Goal: Navigation & Orientation: Find specific page/section

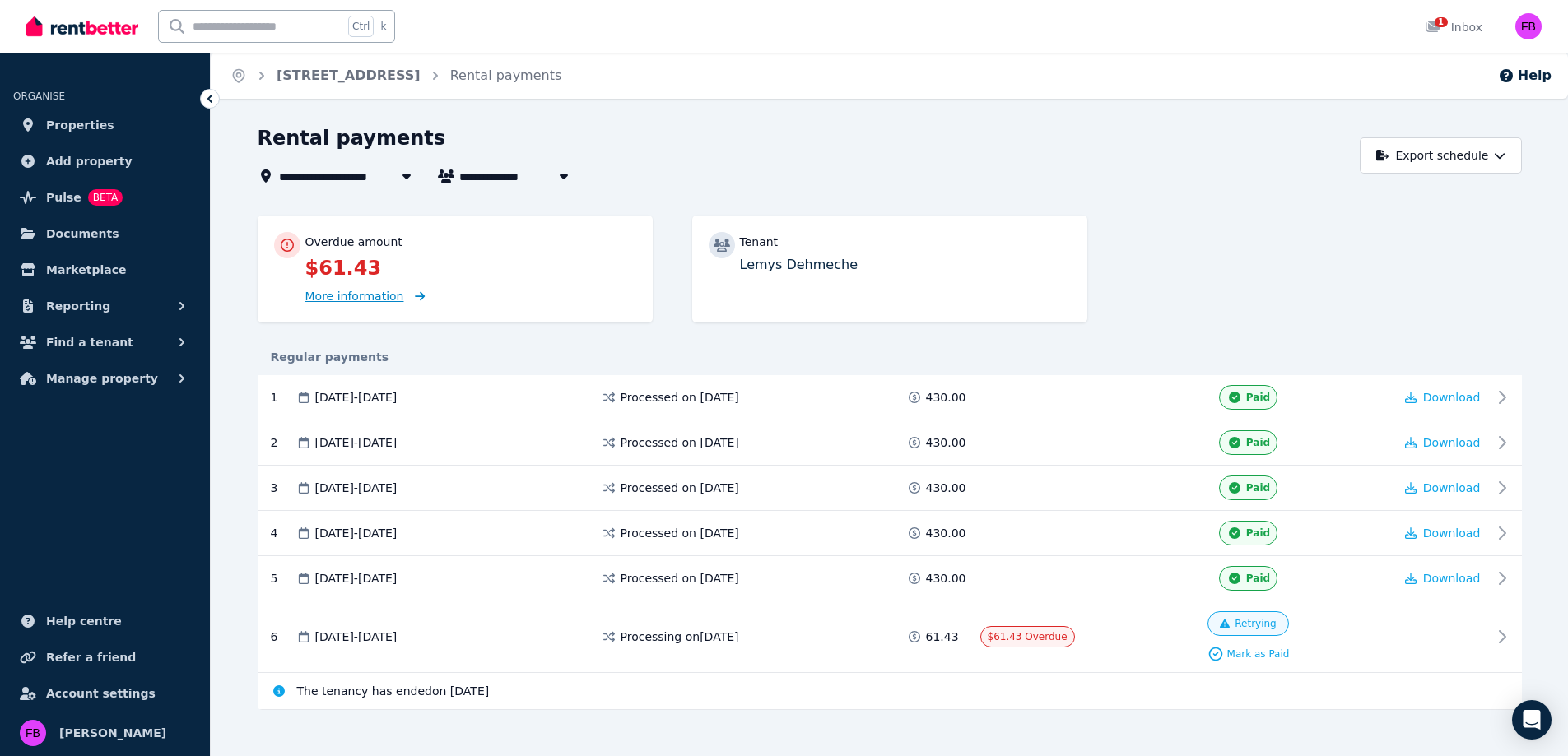
click at [382, 288] on span "More information" at bounding box center [365, 296] width 120 height 15
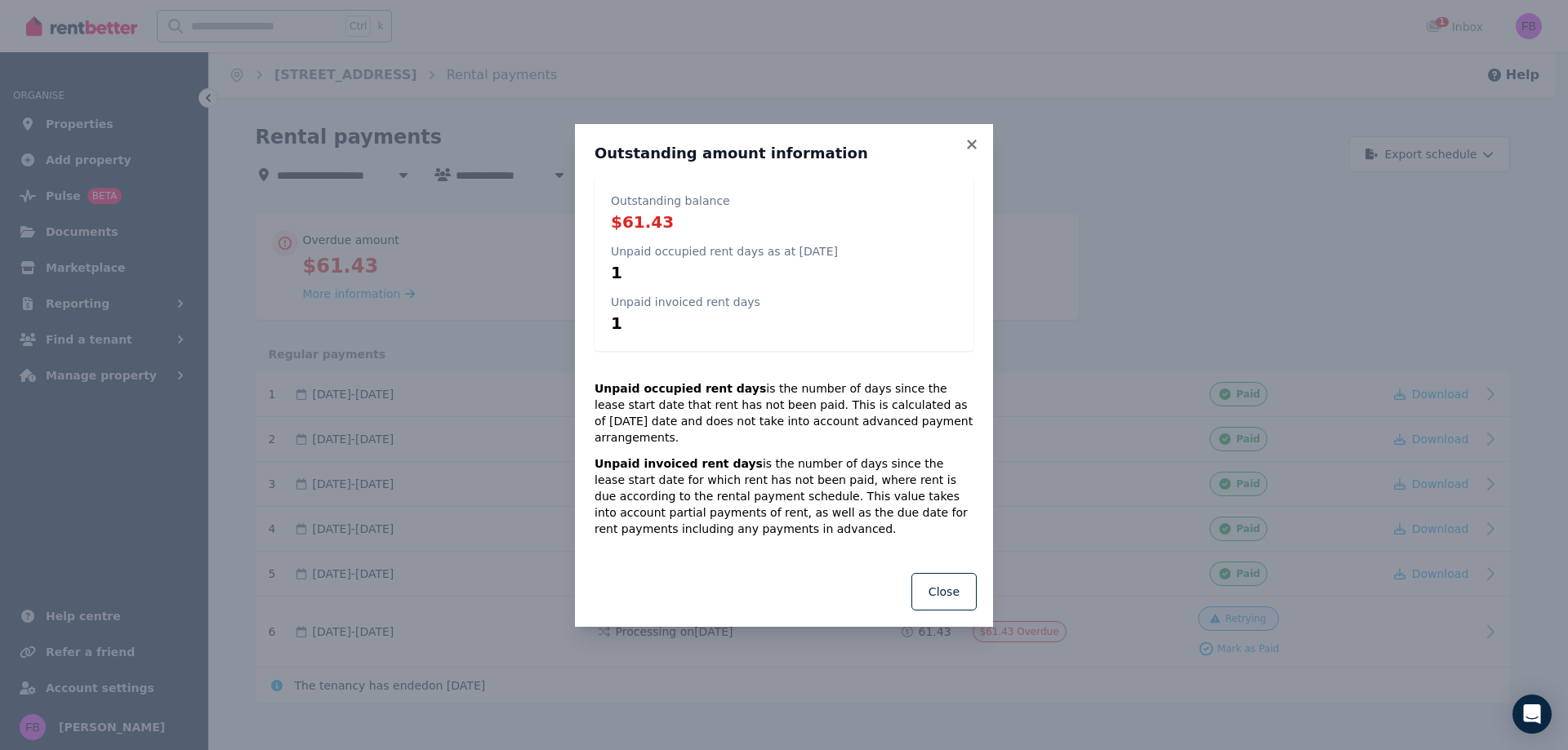
click at [961, 153] on h3 "Outstanding amount information" at bounding box center [784, 153] width 378 height 20
click at [969, 152] on icon at bounding box center [971, 144] width 16 height 14
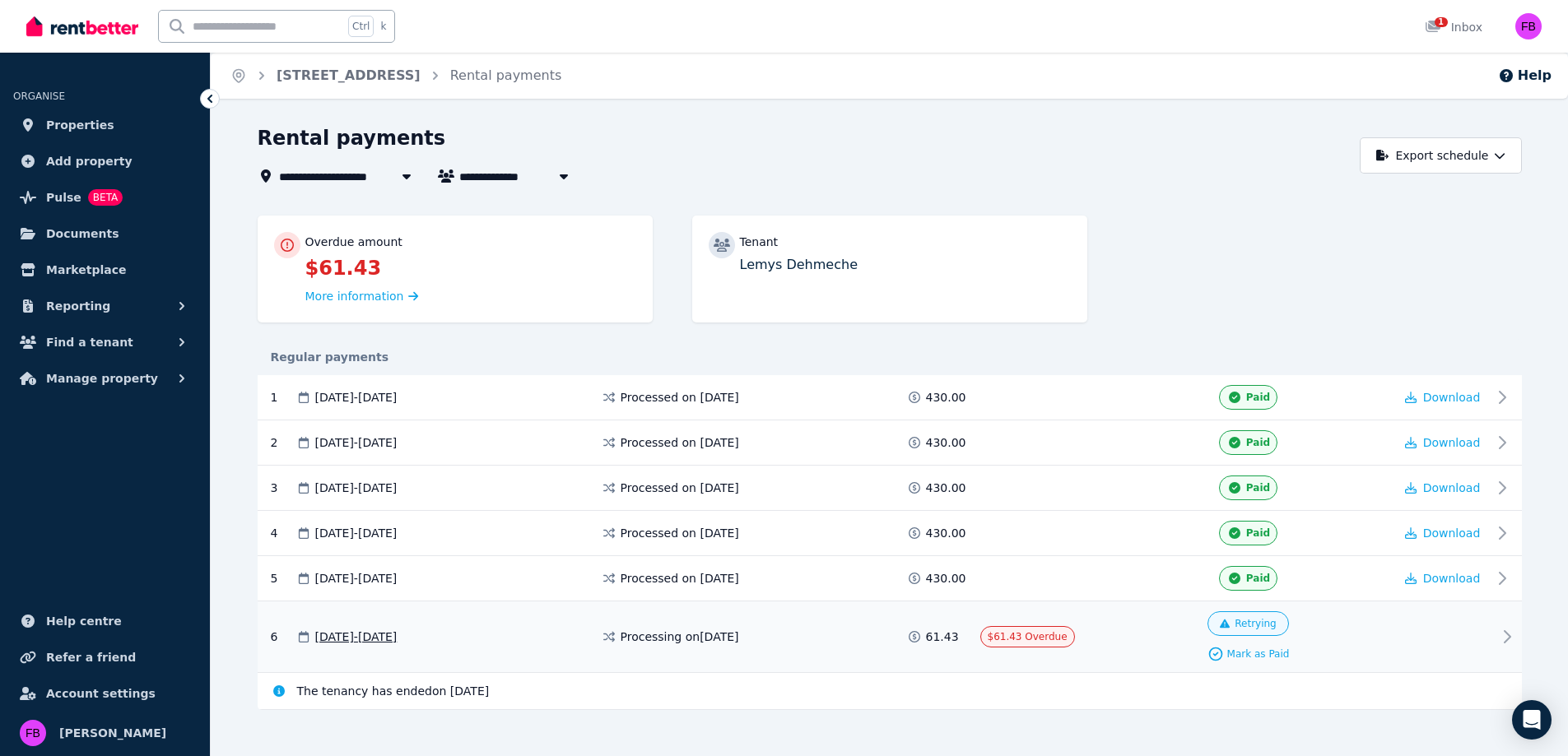
click at [1510, 635] on icon at bounding box center [1507, 636] width 20 height 20
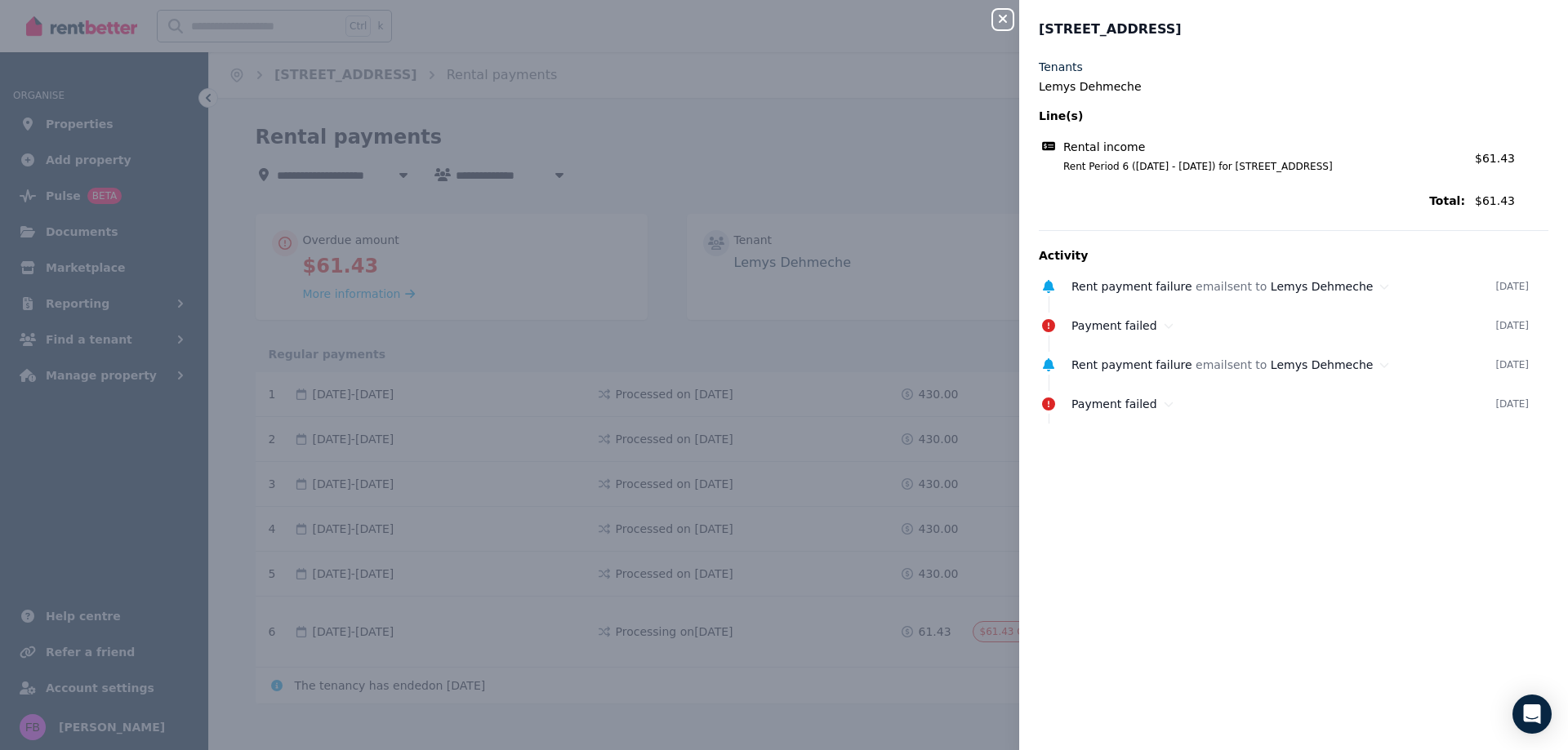
click at [828, 298] on div "Close panel [STREET_ADDRESS] Tenants Lemys Dehmeche Line(s) Rental income Rent …" at bounding box center [784, 375] width 1568 height 750
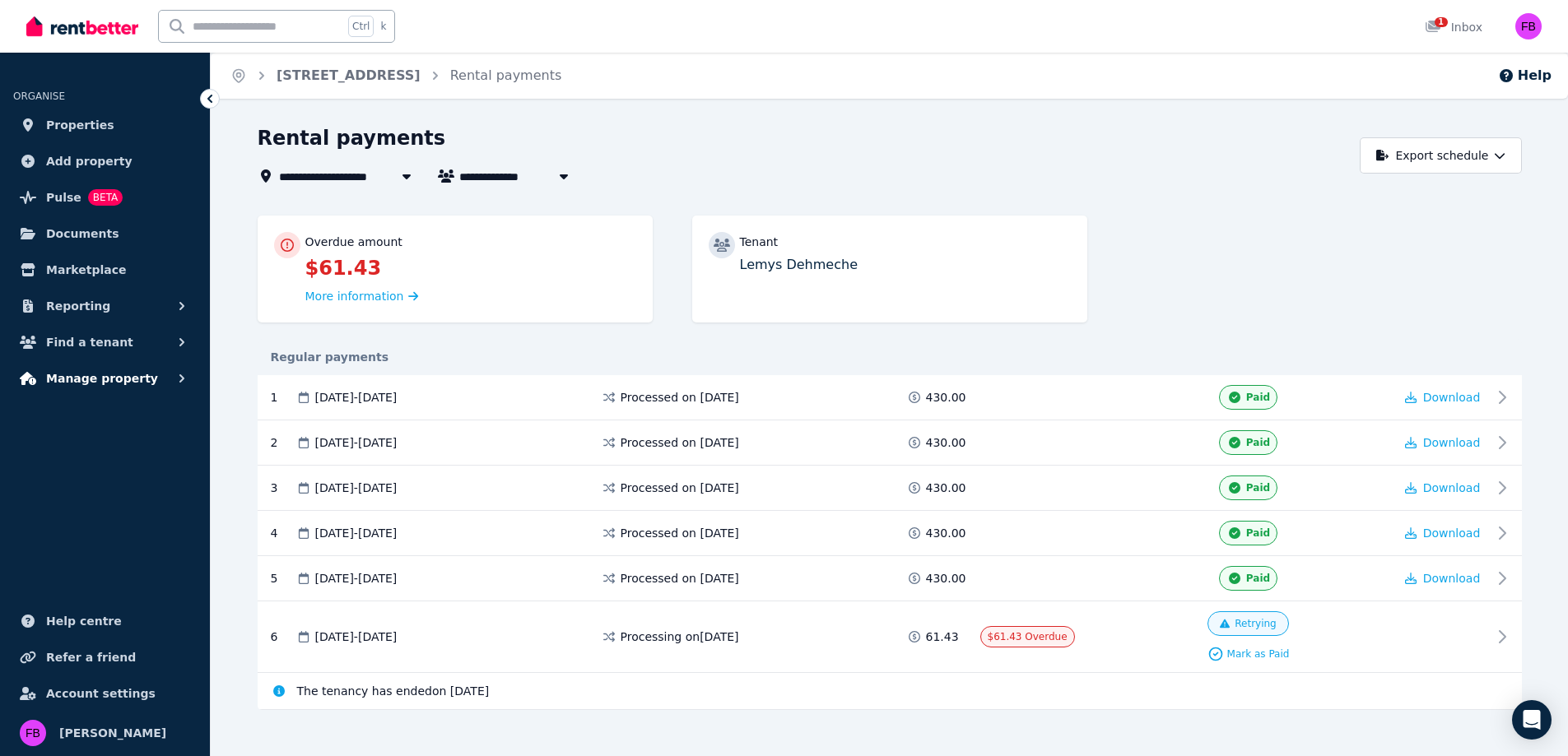
click at [30, 368] on button "Manage property" at bounding box center [105, 378] width 184 height 33
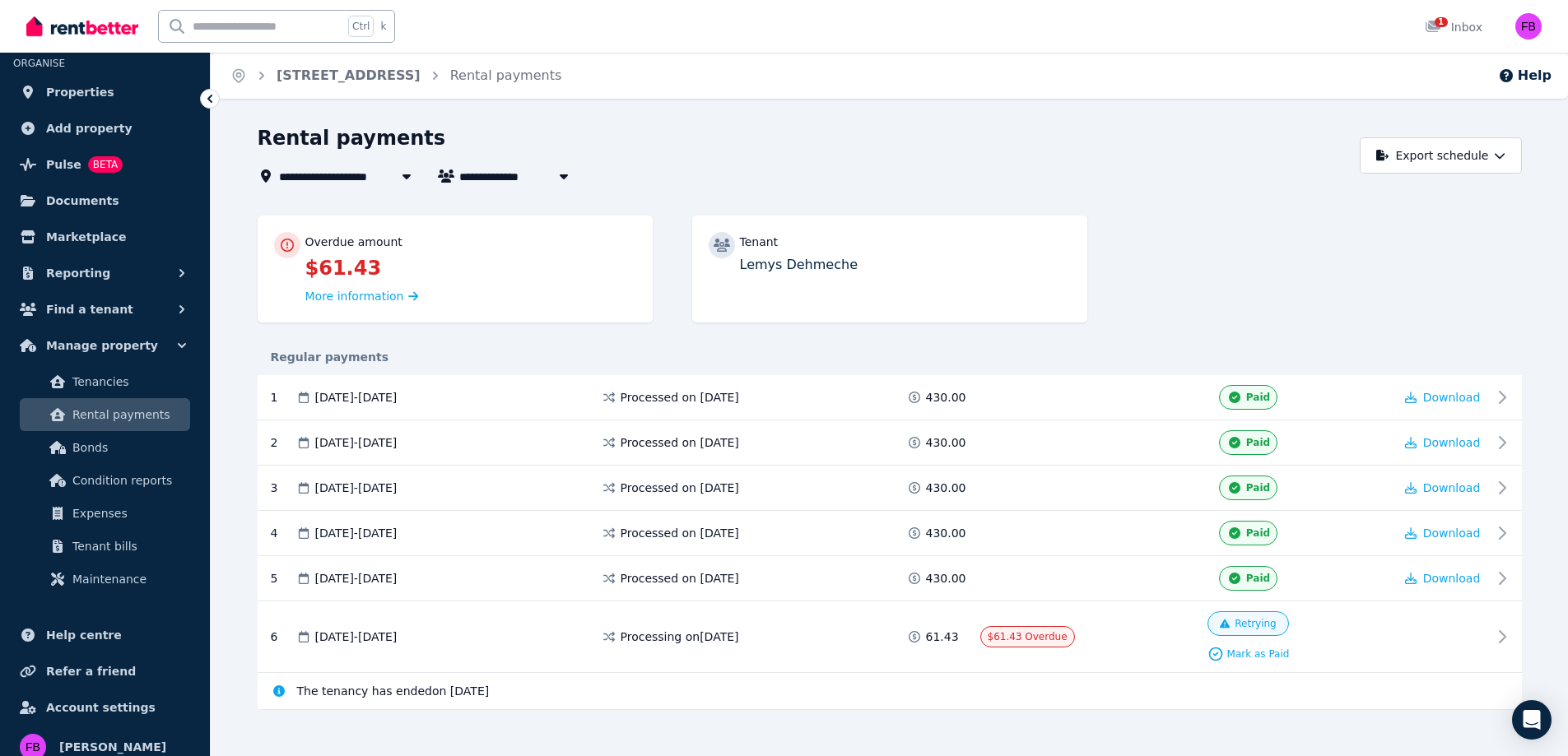
scroll to position [47, 0]
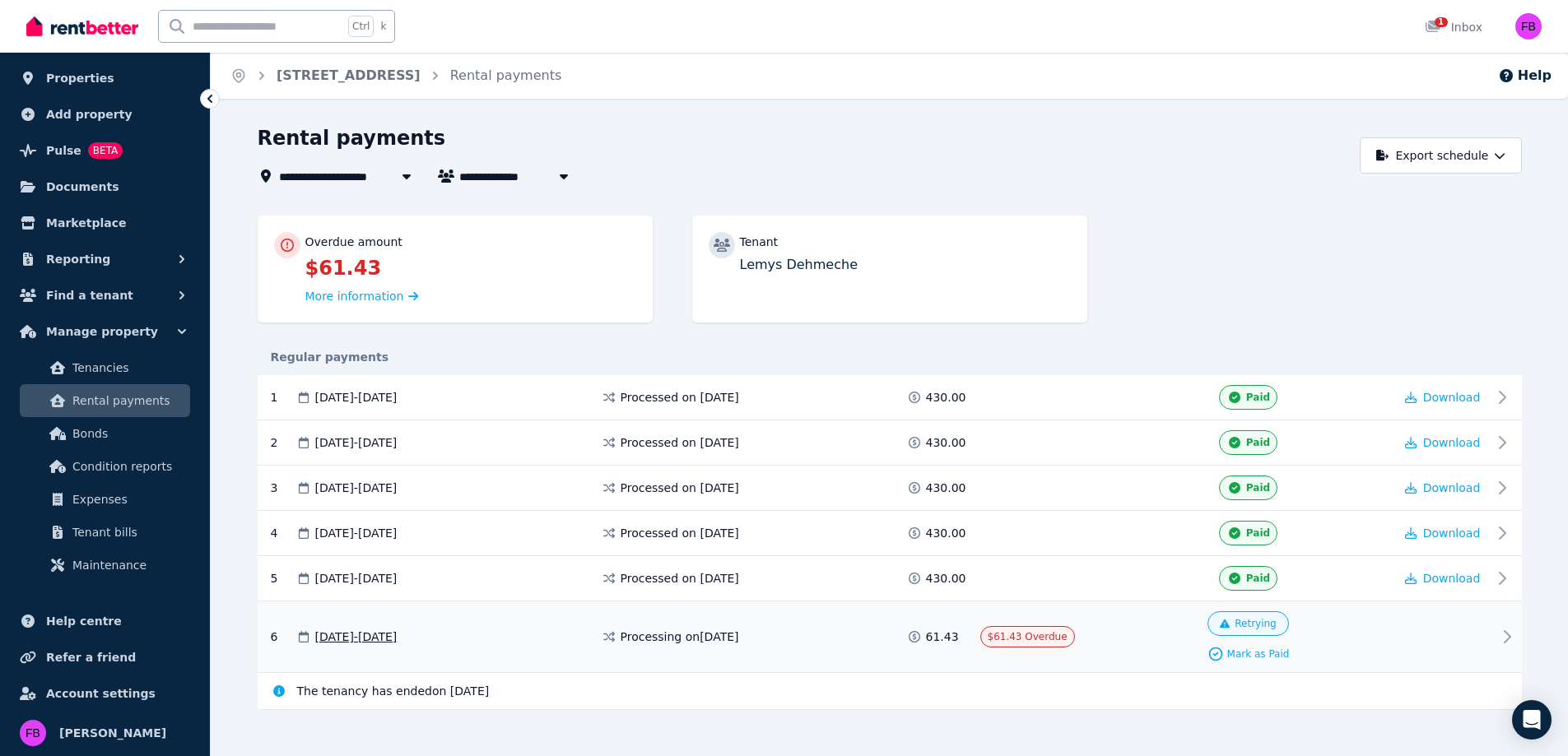
click at [1478, 638] on div at bounding box center [1442, 636] width 99 height 51
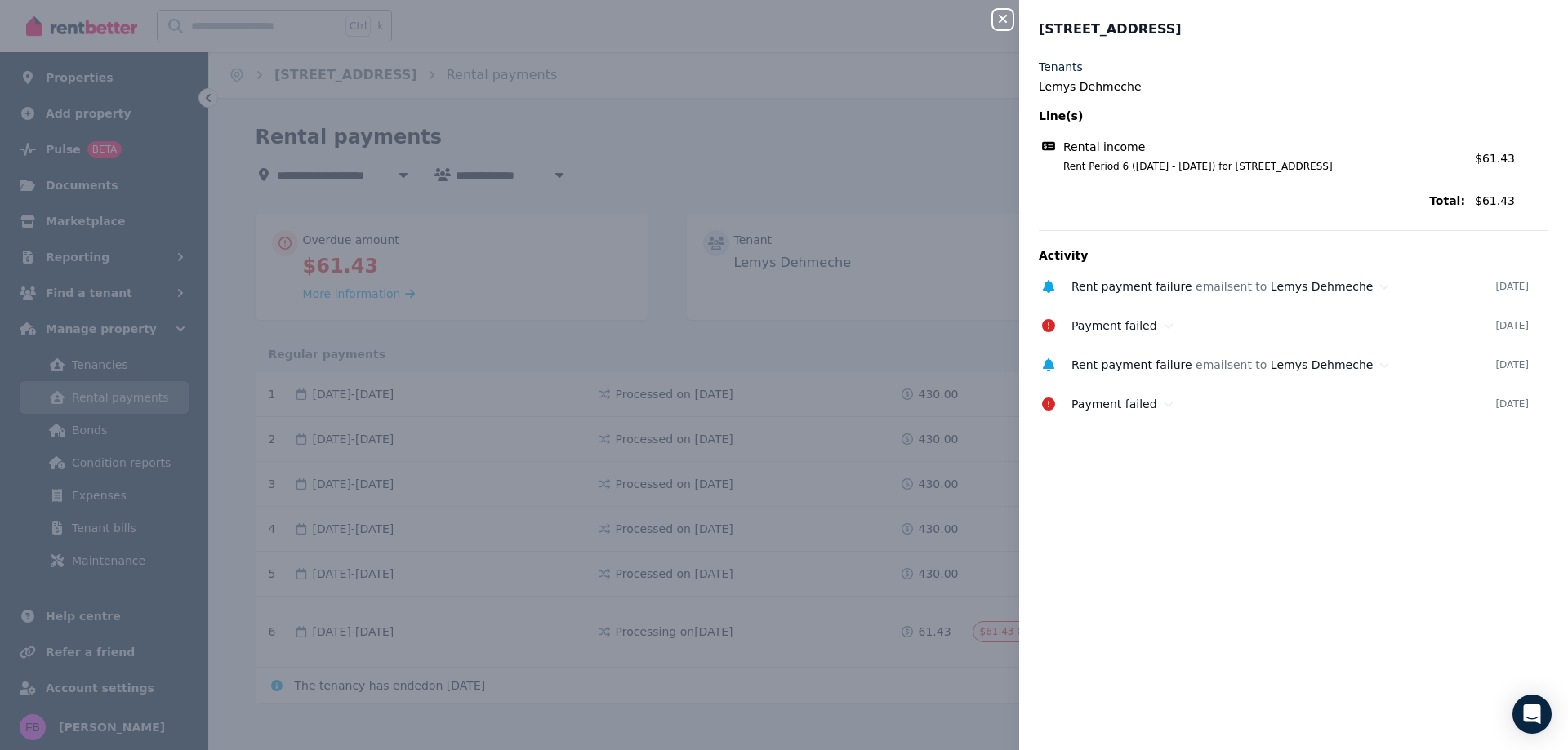
click at [538, 284] on div "Close panel [STREET_ADDRESS] Tenants Lemys Dehmeche Line(s) Rental income Rent …" at bounding box center [784, 375] width 1568 height 750
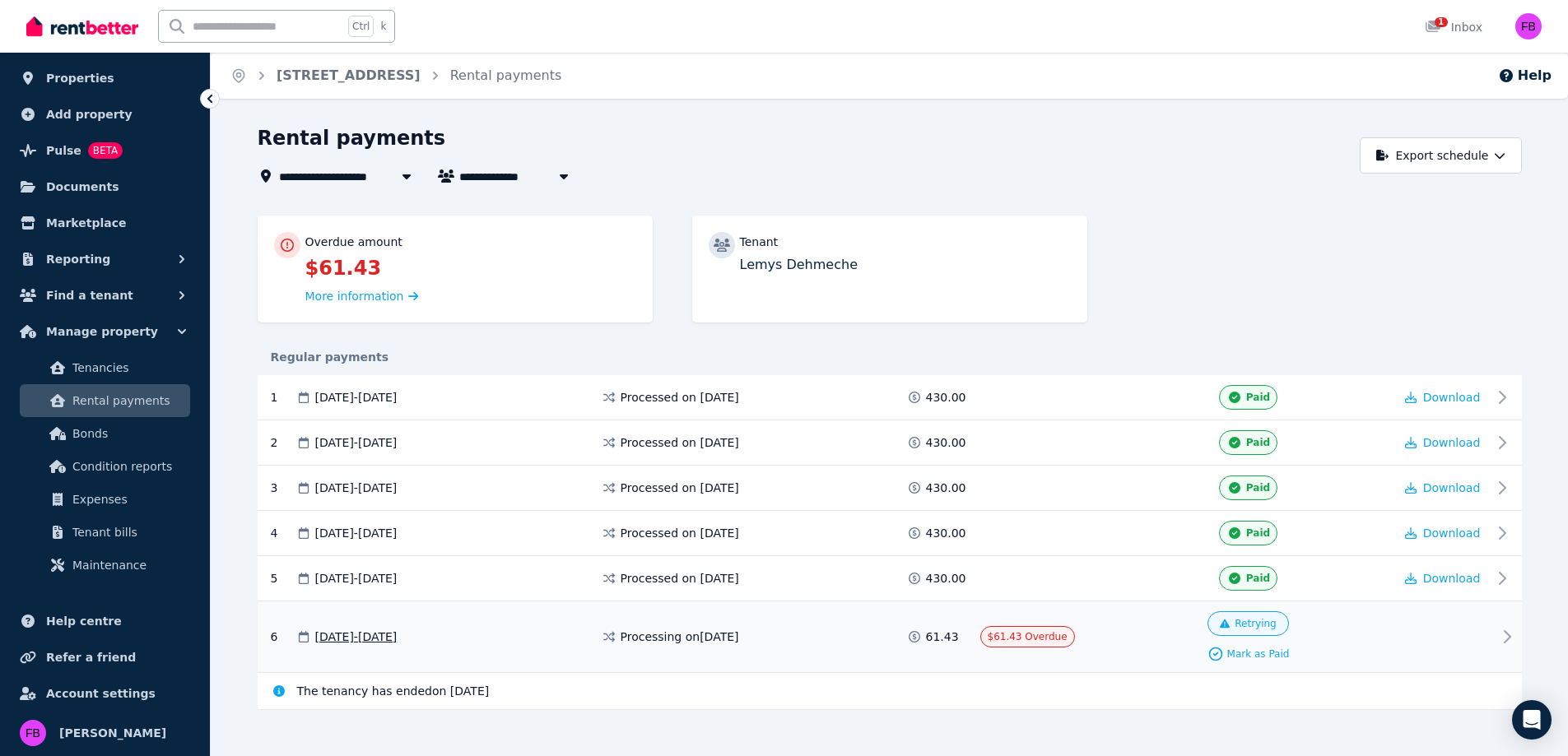
click at [1481, 634] on div at bounding box center [1442, 636] width 99 height 51
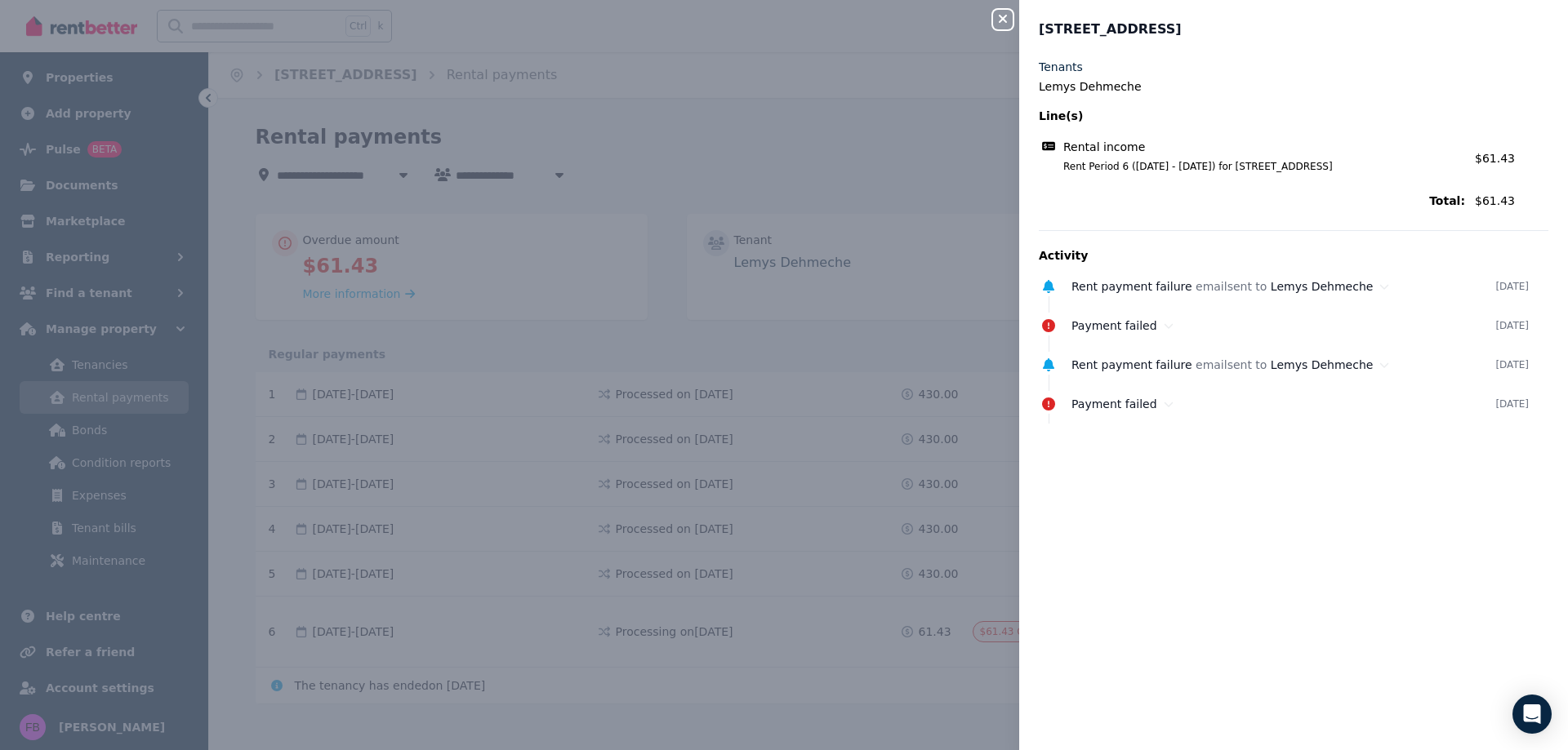
click at [799, 160] on div "Close panel [STREET_ADDRESS] Tenants Lemys Dehmeche Line(s) Rental income Rent …" at bounding box center [784, 375] width 1568 height 750
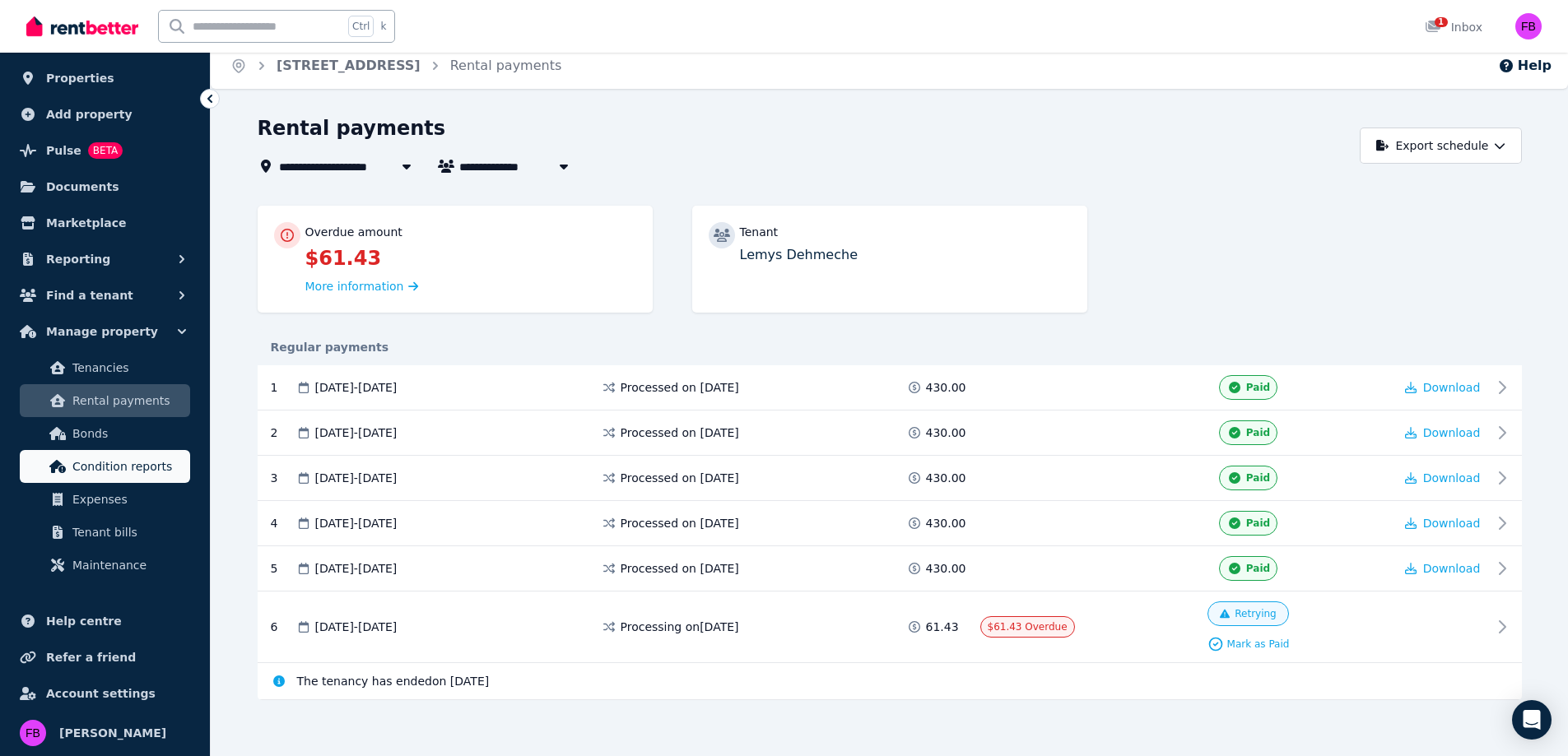
scroll to position [13, 0]
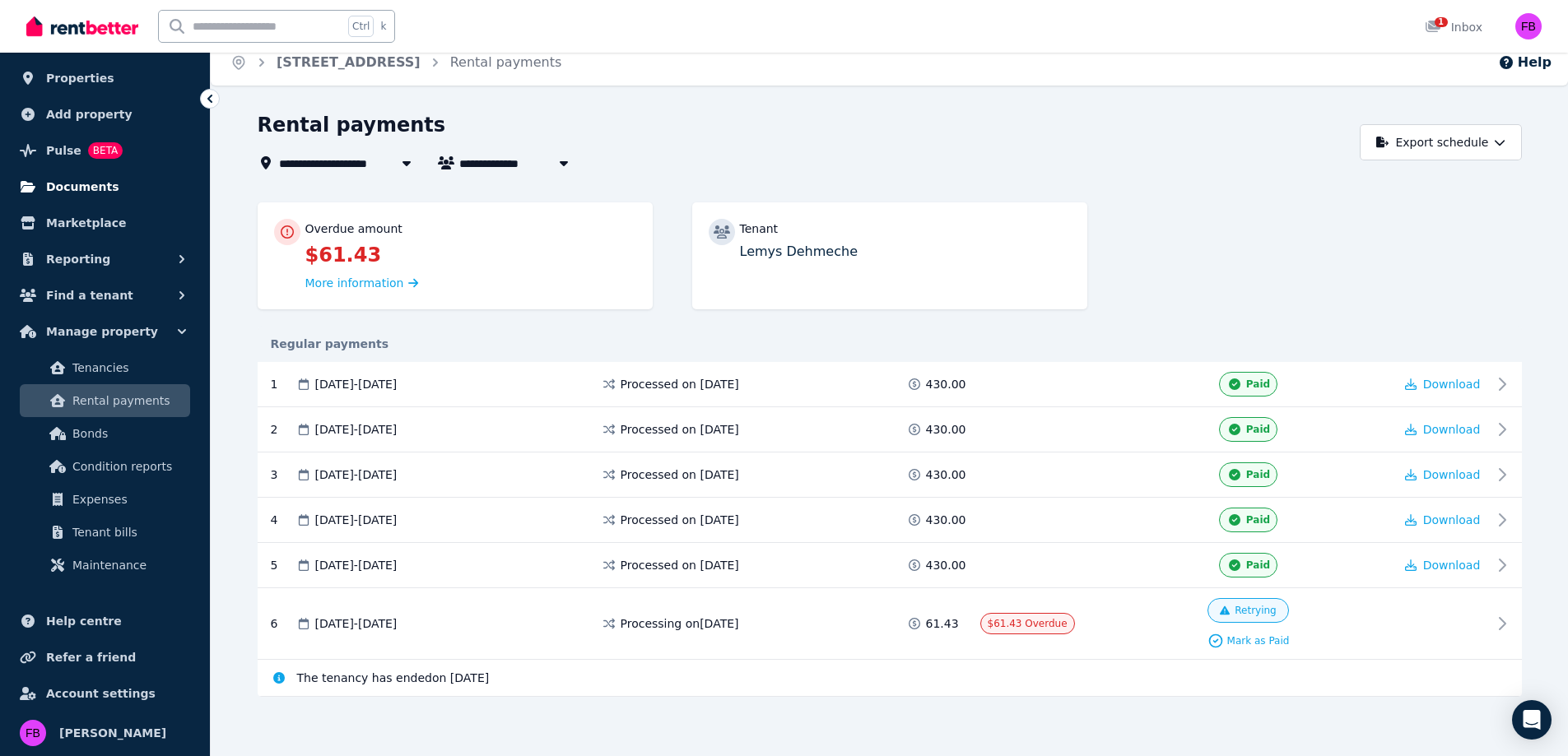
click at [108, 190] on link "Documents" at bounding box center [105, 187] width 184 height 33
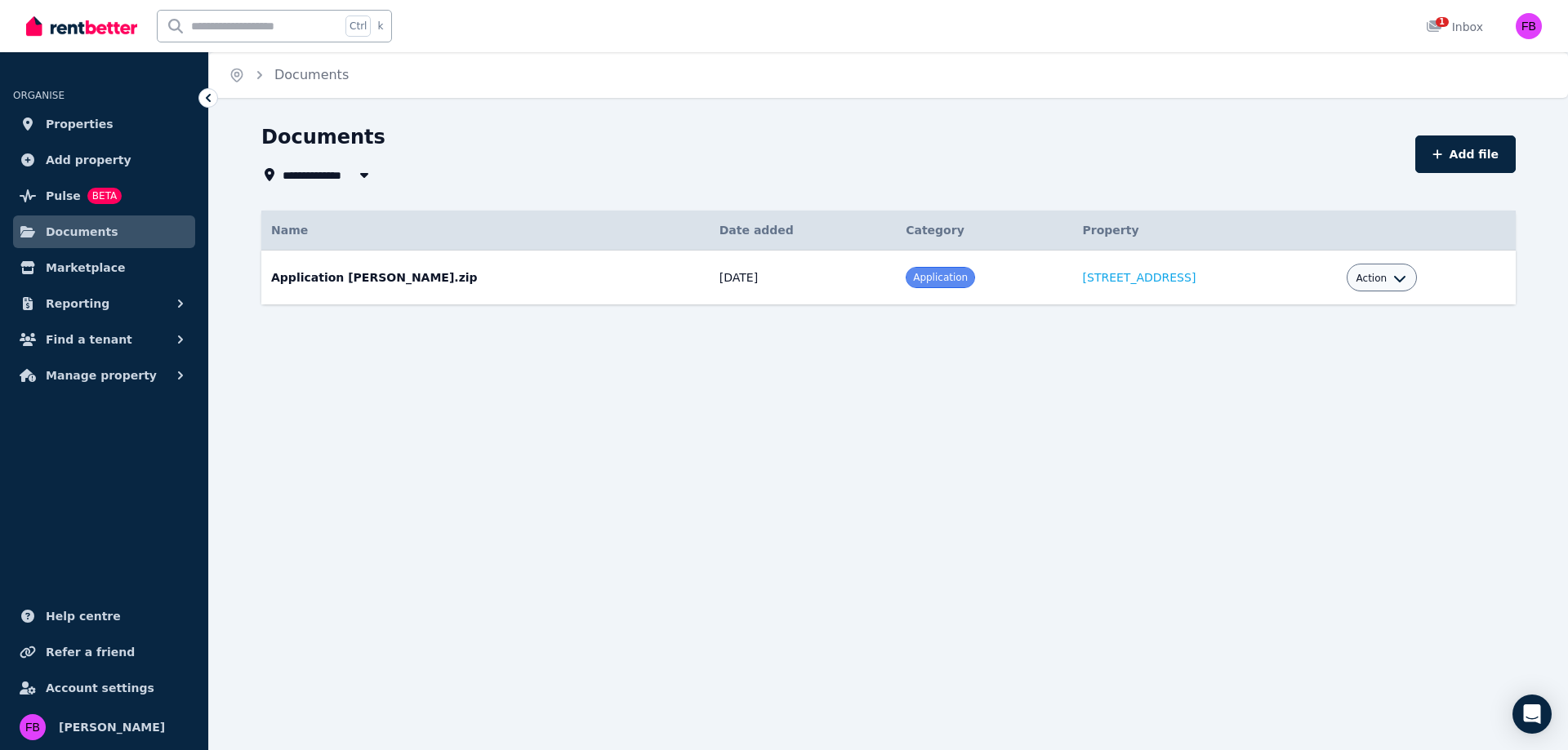
click at [1364, 286] on div "Action" at bounding box center [1381, 278] width 50 height 20
click at [1423, 32] on div "1 Inbox" at bounding box center [1444, 26] width 84 height 52
click at [1440, 24] on span "1" at bounding box center [1442, 22] width 13 height 10
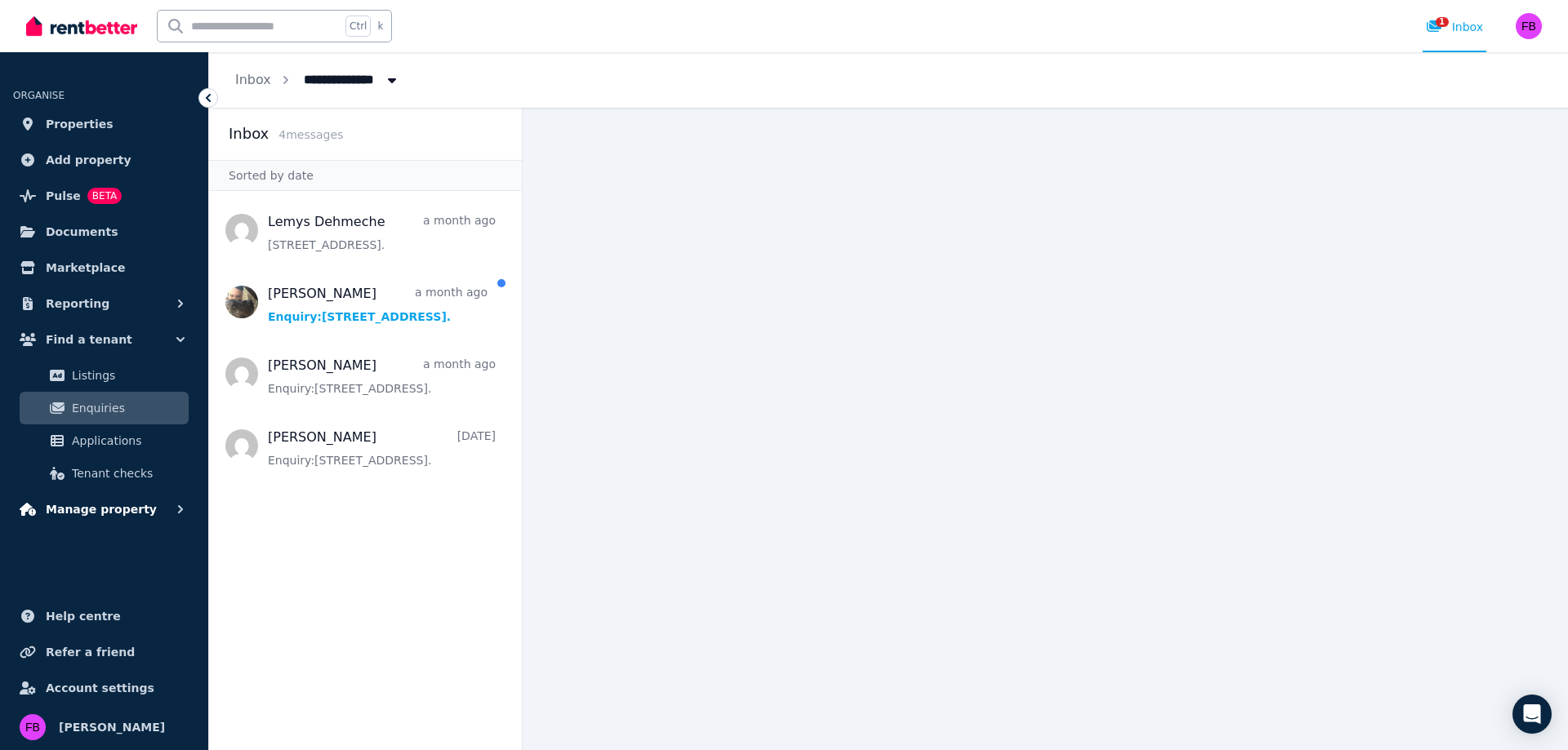
click at [96, 499] on button "Manage property" at bounding box center [105, 510] width 183 height 32
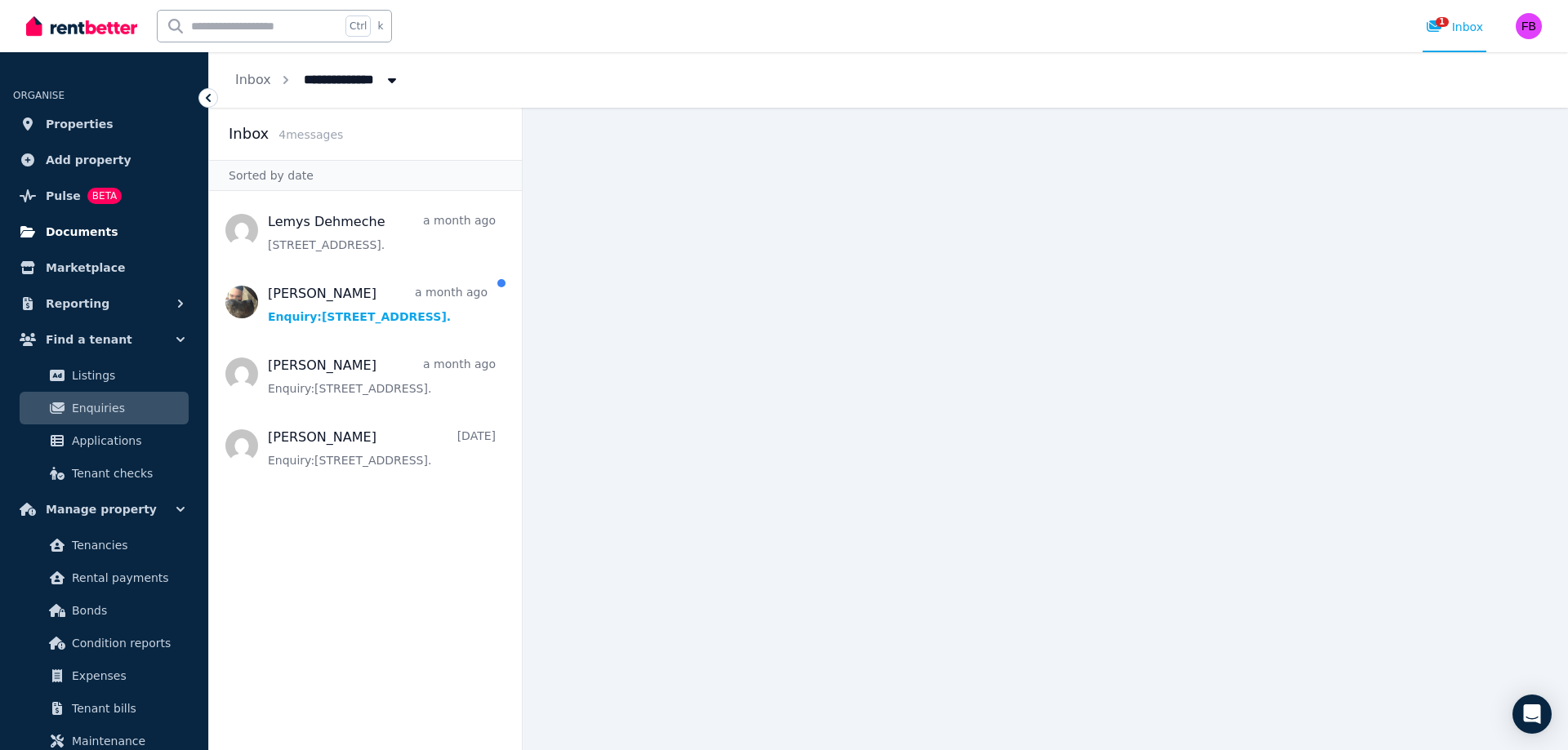
click at [105, 228] on span "Documents" at bounding box center [82, 232] width 72 height 20
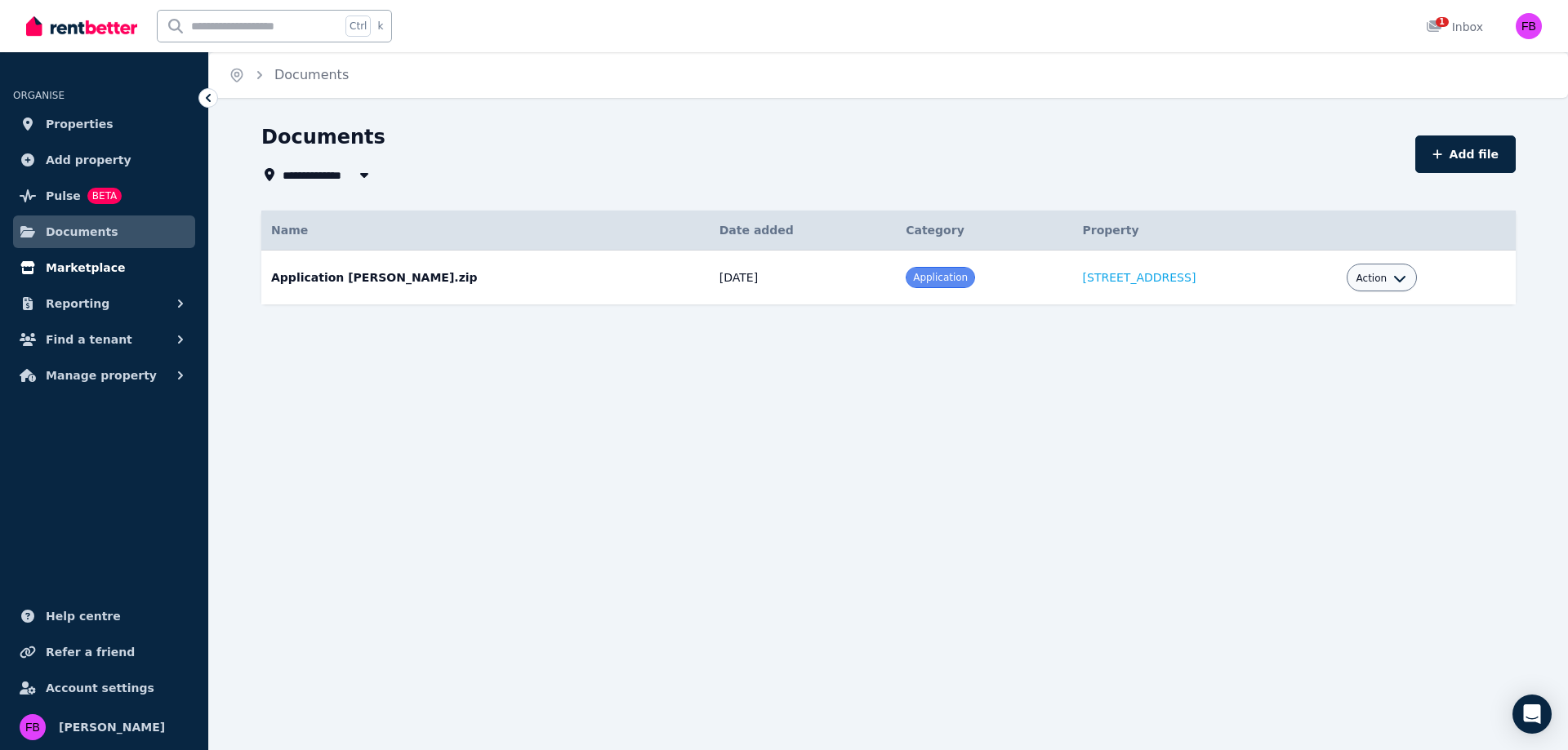
click at [85, 269] on span "Marketplace" at bounding box center [85, 267] width 79 height 20
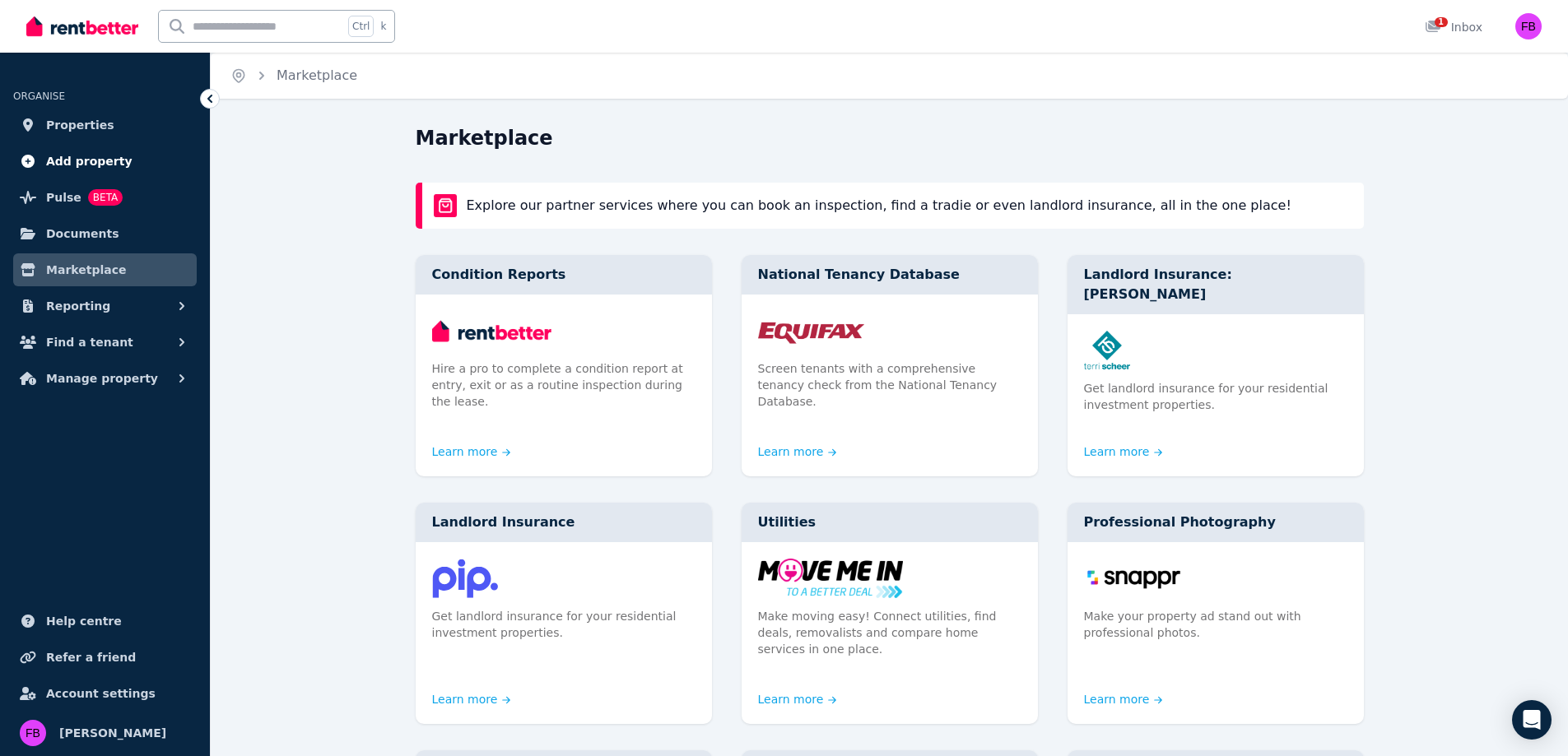
click at [84, 158] on span "Add property" at bounding box center [89, 161] width 86 height 20
